Goal: Task Accomplishment & Management: Manage account settings

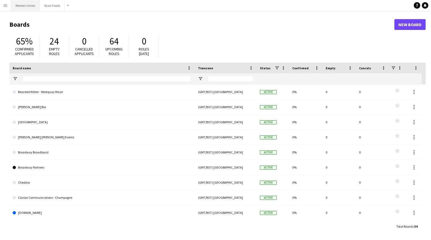
click at [15, 6] on button "Western Union Close" at bounding box center [25, 5] width 29 height 10
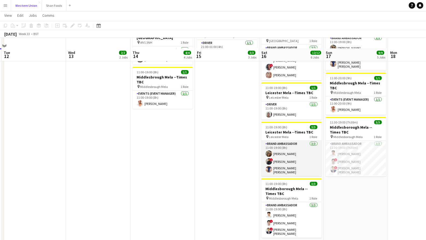
scroll to position [145, 0]
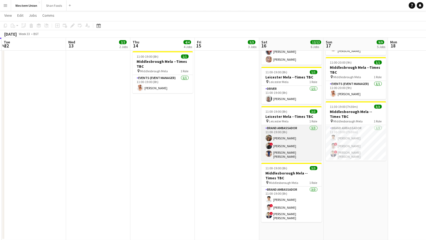
click at [296, 135] on app-card-role "Brand Ambassador [DATE] 11:00-19:00 (8h) [PERSON_NAME] ! [PERSON_NAME] [PERSON_…" at bounding box center [291, 143] width 60 height 36
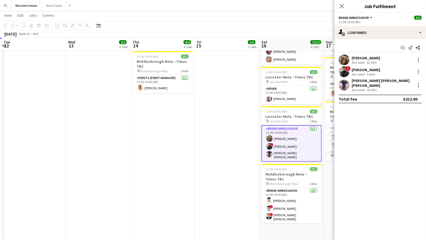
click at [347, 59] on app-user-avatar at bounding box center [343, 59] width 11 height 11
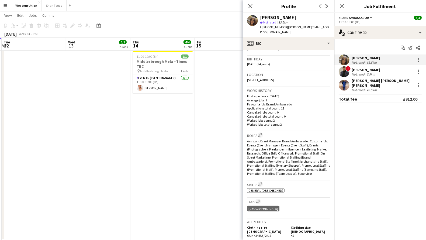
scroll to position [0, 0]
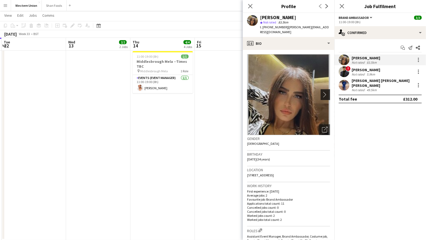
click at [322, 92] on app-icon "chevron-right" at bounding box center [326, 95] width 8 height 6
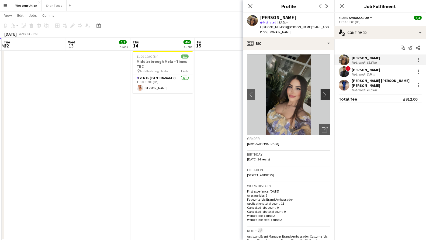
click at [322, 92] on app-icon "chevron-right" at bounding box center [326, 95] width 8 height 6
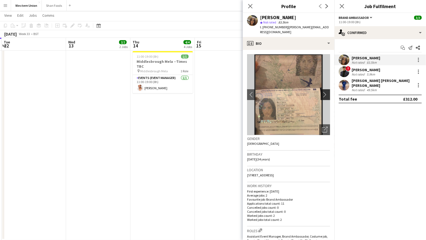
click at [322, 92] on app-icon "chevron-right" at bounding box center [326, 95] width 8 height 6
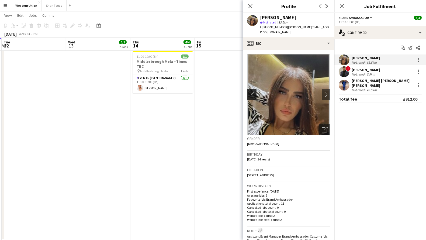
click at [252, 89] on button "chevron-left" at bounding box center [251, 94] width 11 height 11
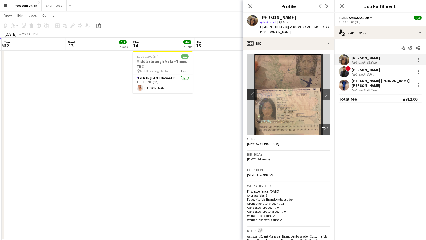
click at [253, 92] on app-icon "chevron-left" at bounding box center [251, 95] width 8 height 6
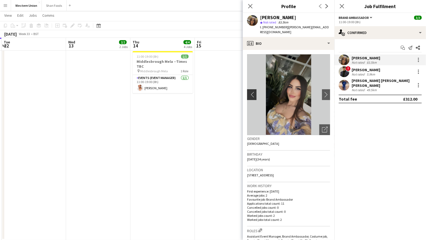
click at [253, 92] on app-icon "chevron-left" at bounding box center [251, 95] width 8 height 6
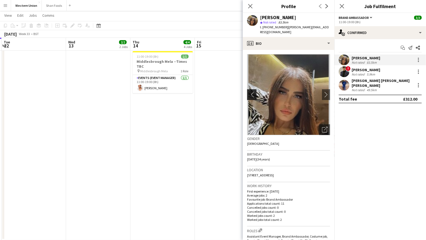
click at [253, 92] on app-icon "chevron-left" at bounding box center [251, 95] width 8 height 6
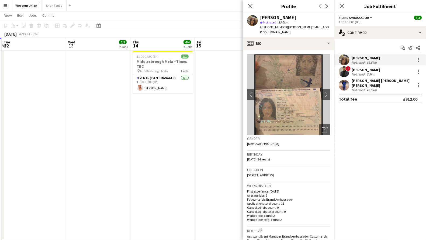
click at [357, 71] on div "[PERSON_NAME]" at bounding box center [365, 69] width 29 height 5
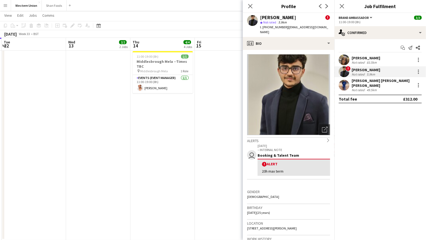
click at [352, 88] on div "Not rated" at bounding box center [358, 90] width 14 height 4
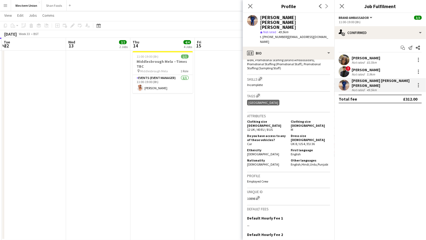
scroll to position [235, 0]
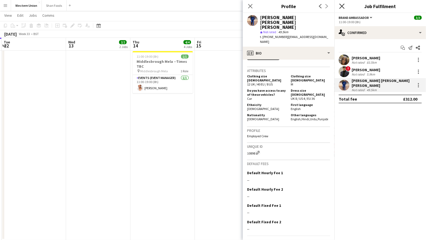
click at [342, 8] on icon "Close pop-in" at bounding box center [341, 5] width 5 height 5
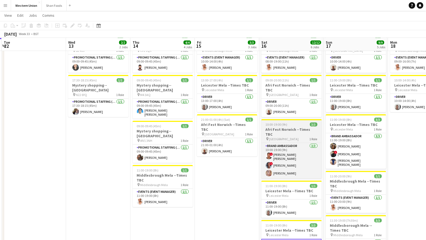
scroll to position [0, 0]
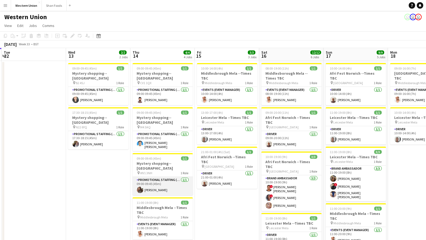
click at [168, 177] on app-card-role "Promotional Staffing (Mystery Shopper) [DATE] 09:00-09:45 (45m) [PERSON_NAME]" at bounding box center [162, 186] width 60 height 18
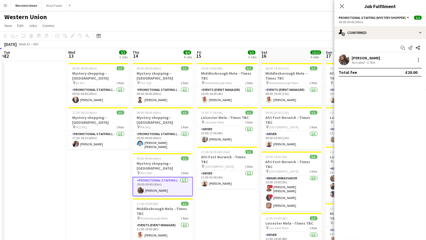
click at [371, 61] on div "3.7km" at bounding box center [370, 62] width 10 height 4
